Goal: Understand process/instructions: Learn how to perform a task or action

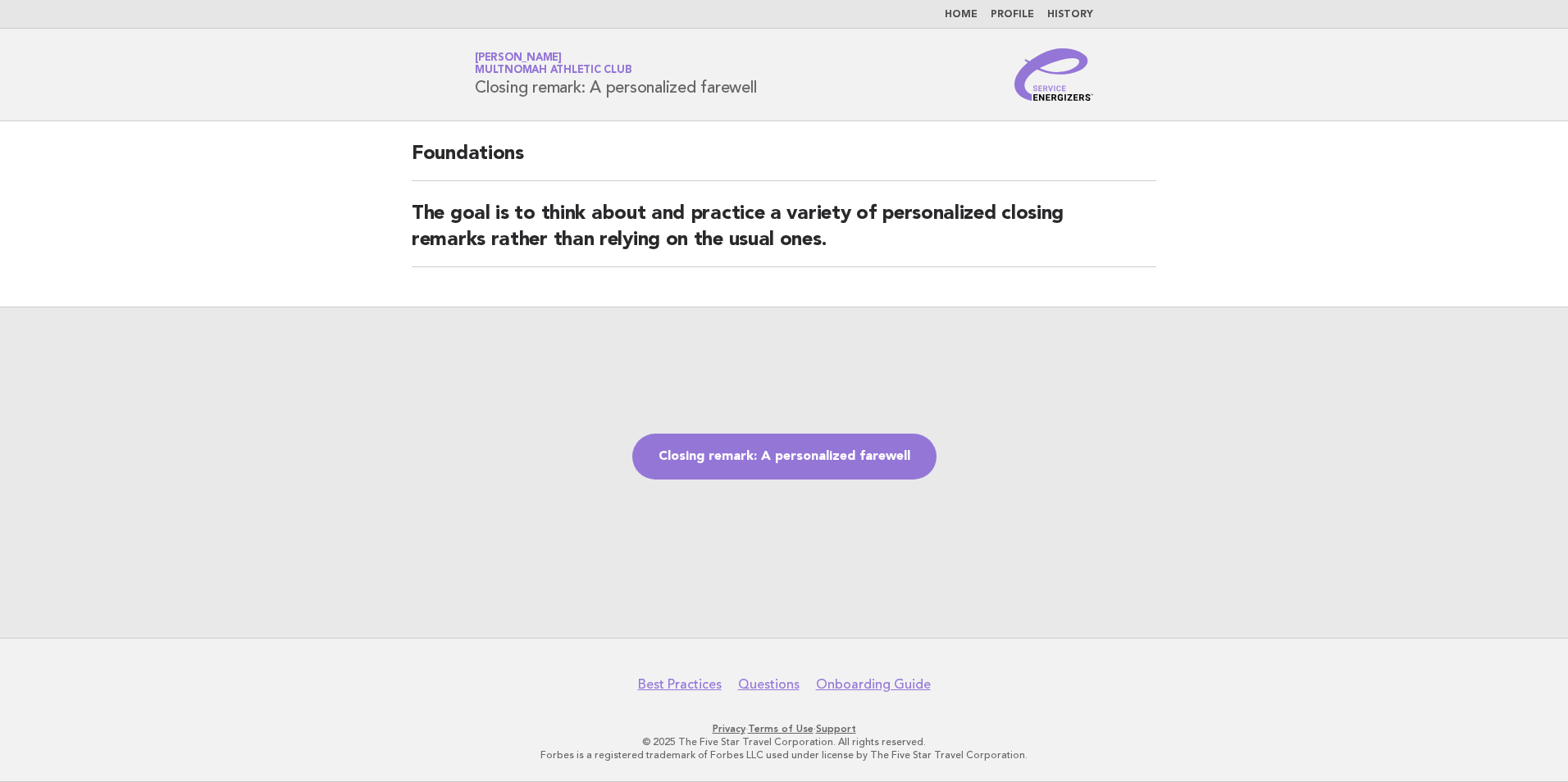
drag, startPoint x: 918, startPoint y: 326, endPoint x: 908, endPoint y: 335, distance: 13.5
click at [918, 326] on div "Closing remark: A personalized farewell" at bounding box center [784, 472] width 1568 height 332
click at [811, 439] on link "Closing remark: A personalized farewell" at bounding box center [784, 457] width 304 height 46
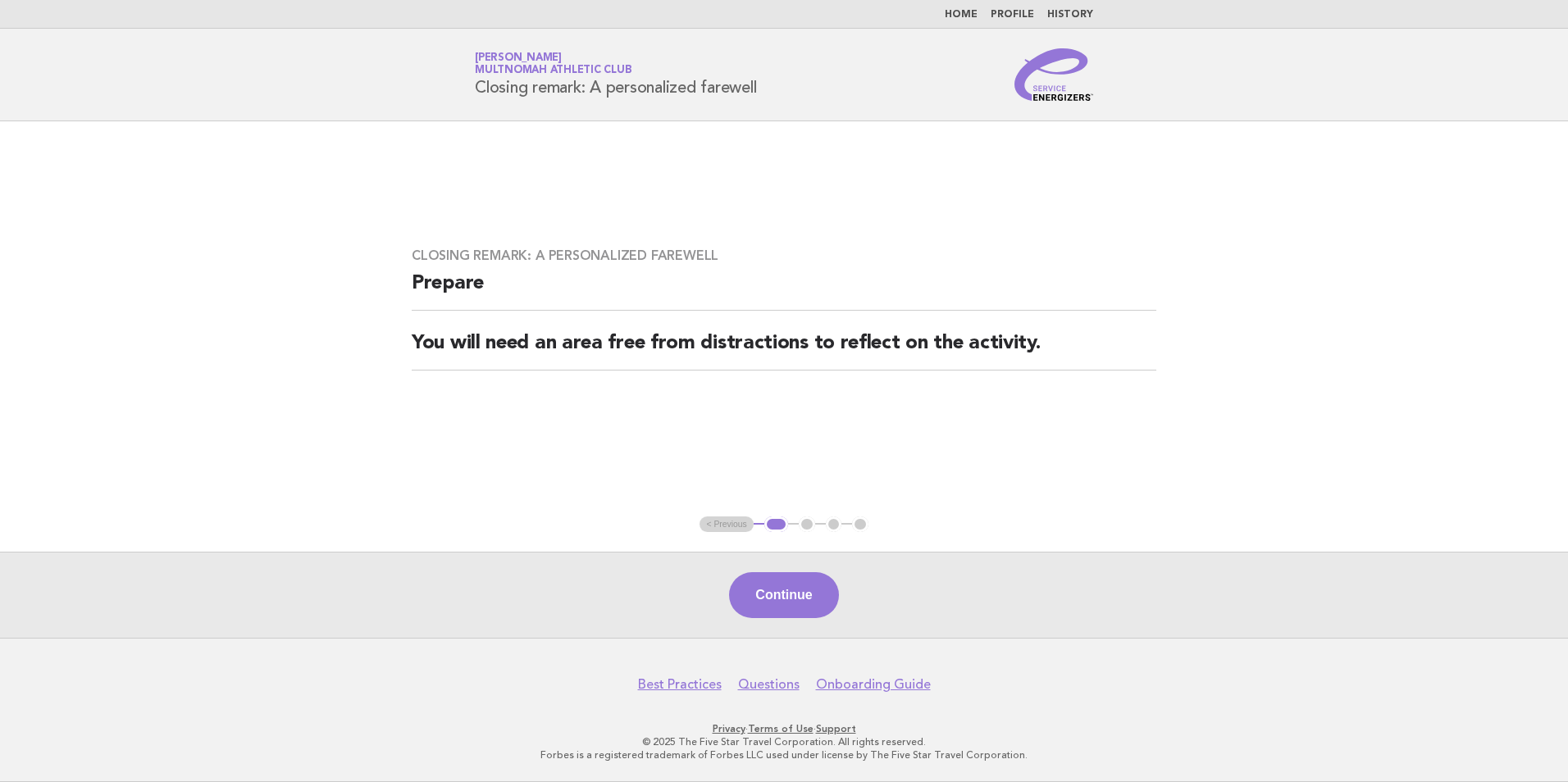
click at [379, 198] on main "Closing remark: A personalized farewell Prepare You will need an area free from…" at bounding box center [784, 380] width 1568 height 516
click at [805, 606] on button "Continue" at bounding box center [784, 596] width 109 height 46
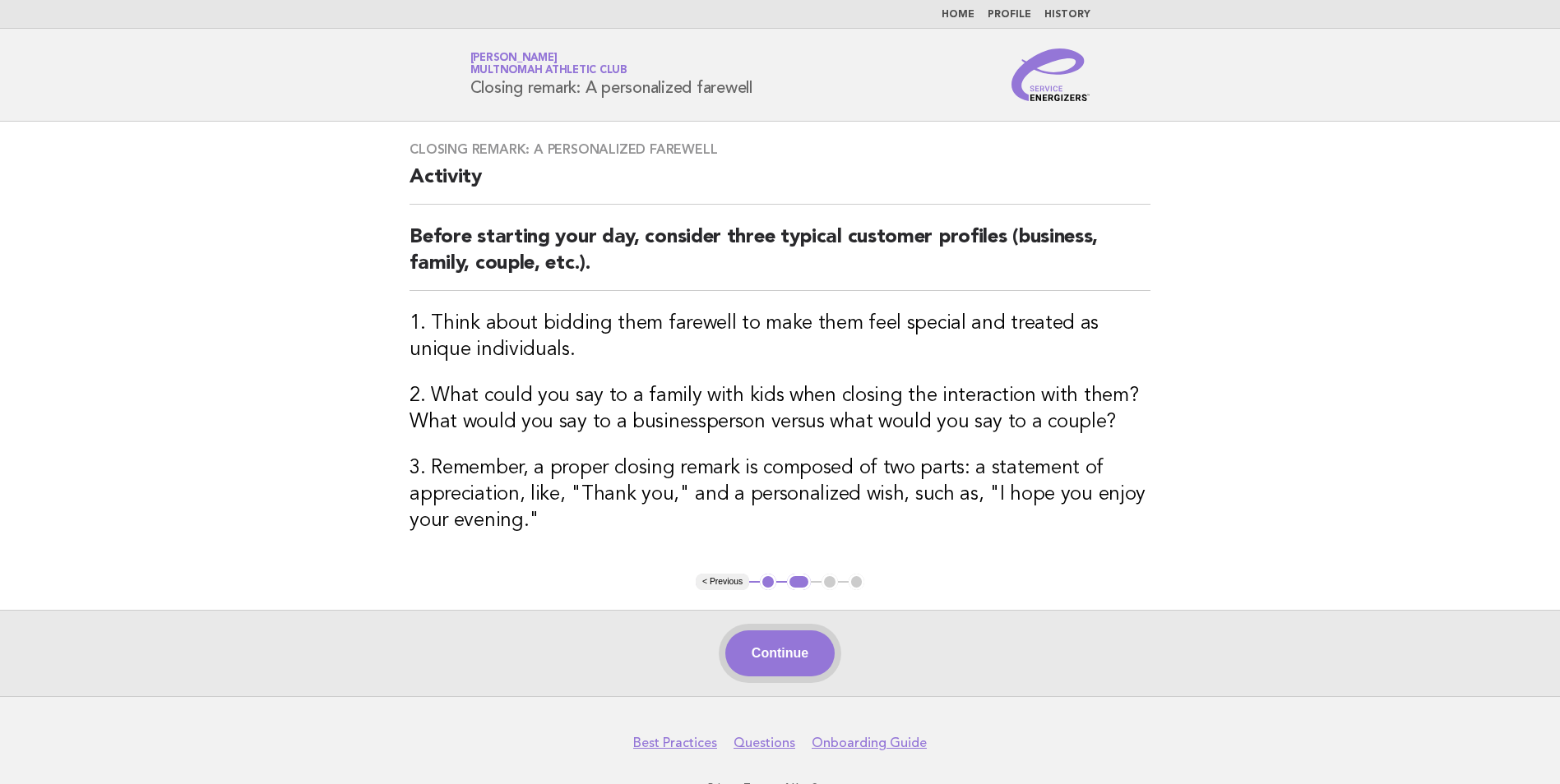
click at [773, 642] on button "Continue" at bounding box center [780, 654] width 109 height 46
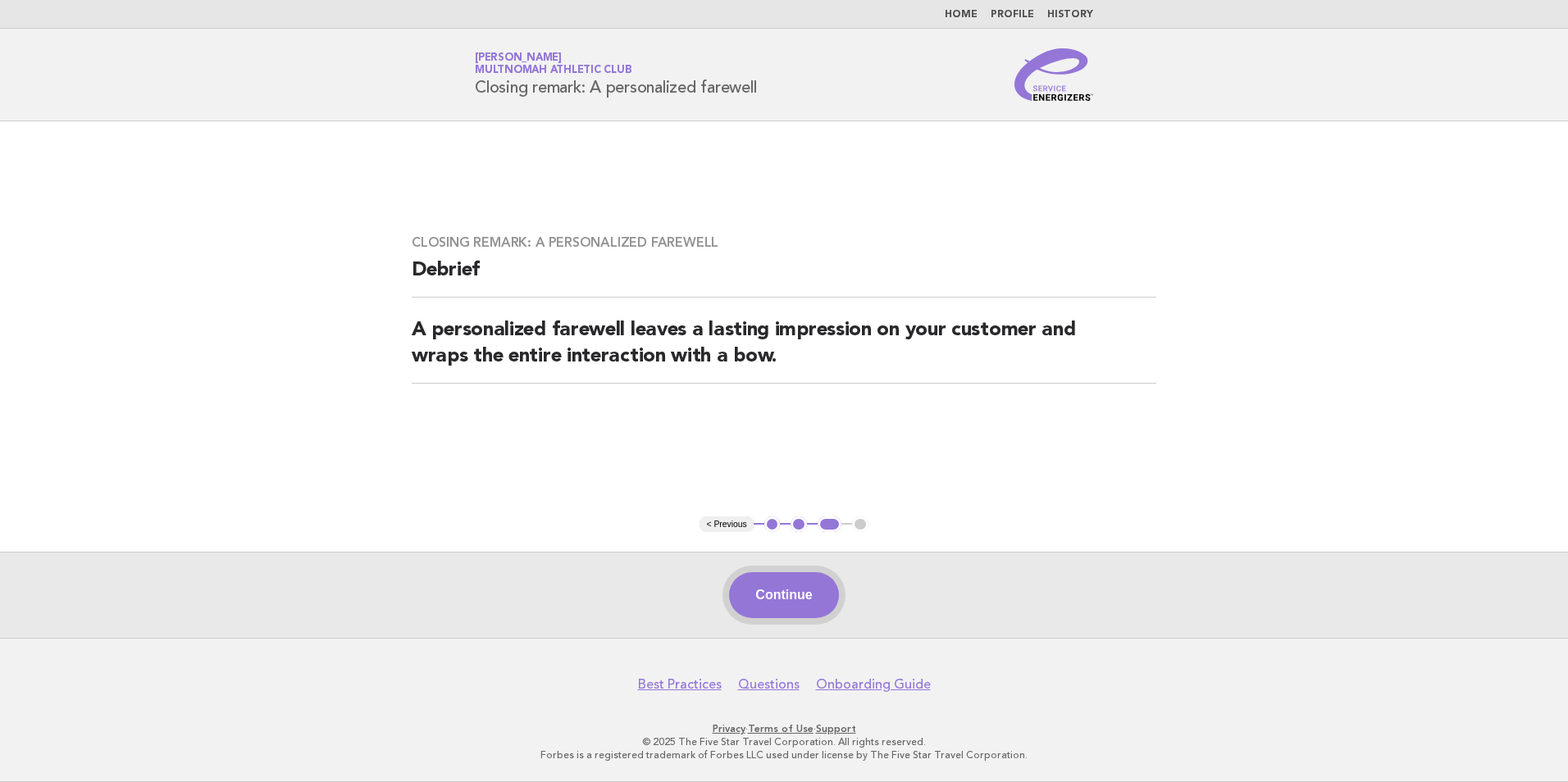
click at [747, 574] on button "Continue" at bounding box center [784, 596] width 109 height 46
